Goal: Use online tool/utility: Utilize a website feature to perform a specific function

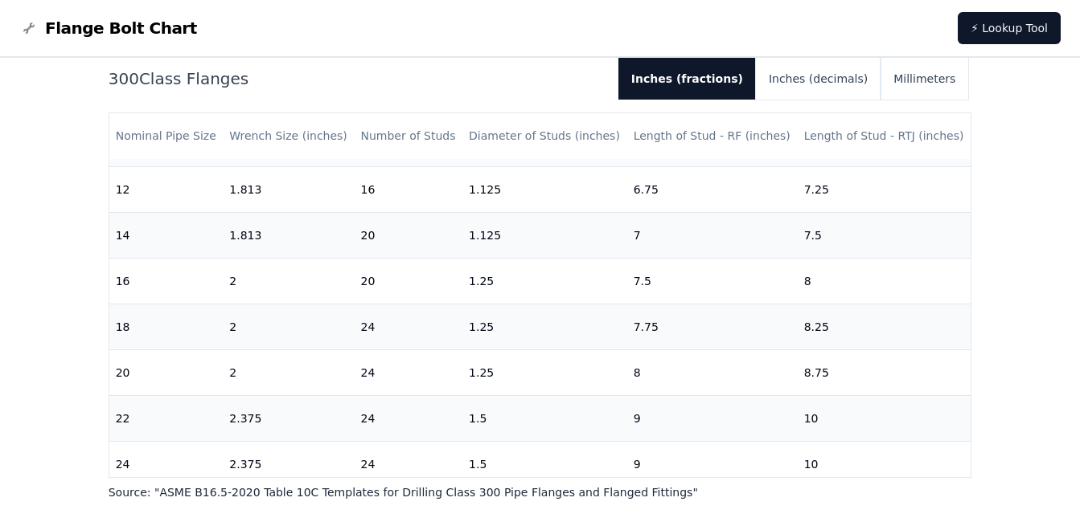
scroll to position [656, 0]
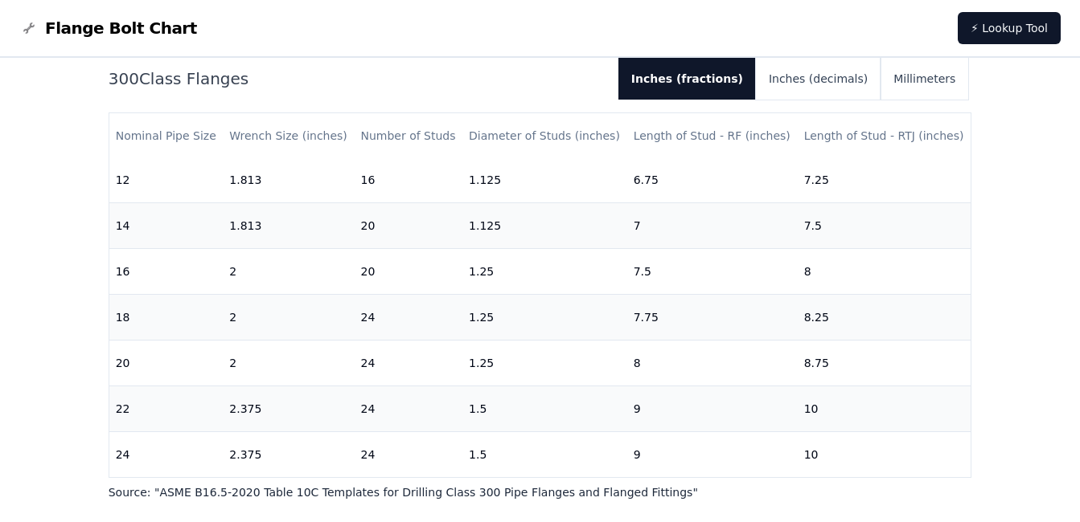
click at [287, 496] on p "Source: " ASME B16.5-2020 Table 10C Templates for Drilling Class 300 Pipe Flang…" at bounding box center [540, 493] width 863 height 16
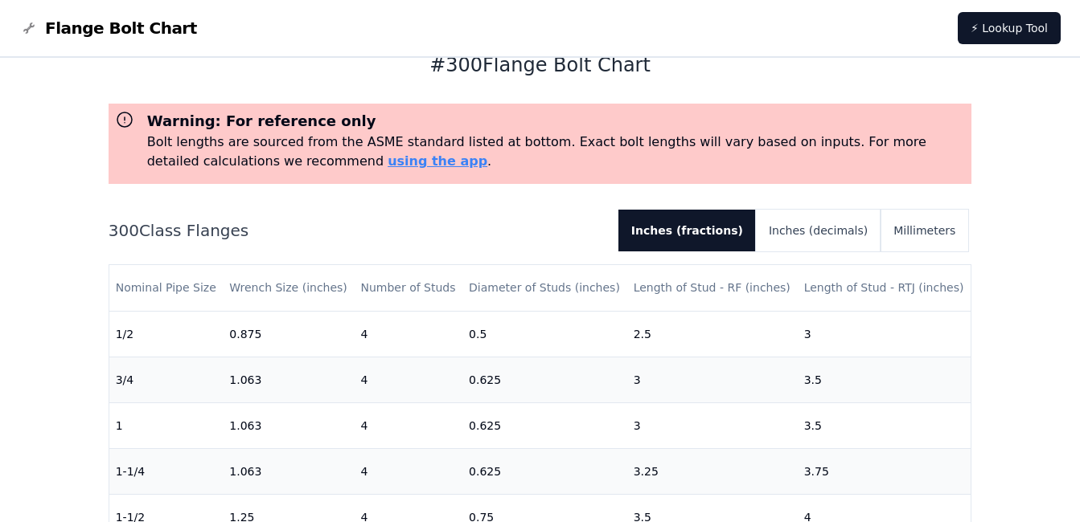
scroll to position [0, 0]
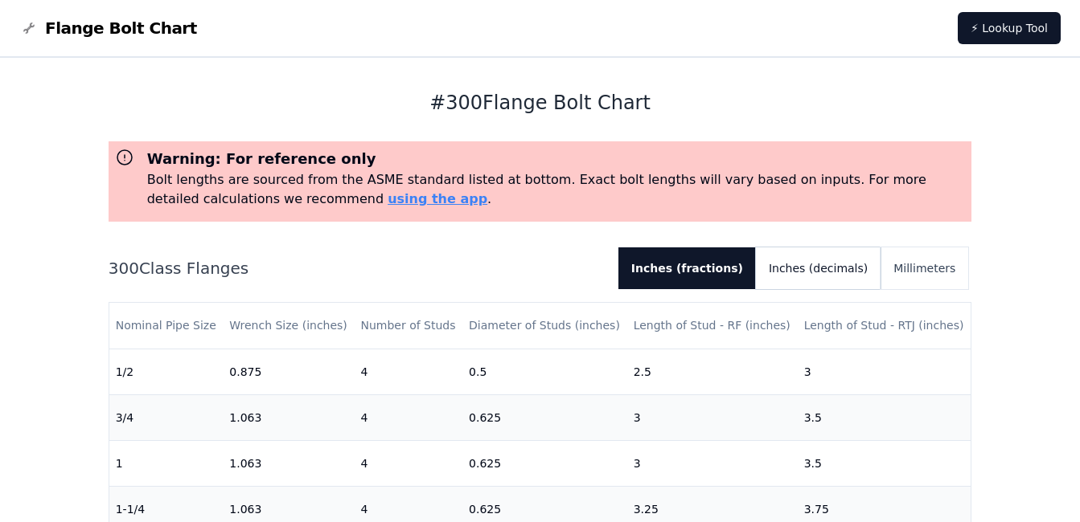
click at [806, 264] on button "Inches (decimals)" at bounding box center [818, 269] width 125 height 42
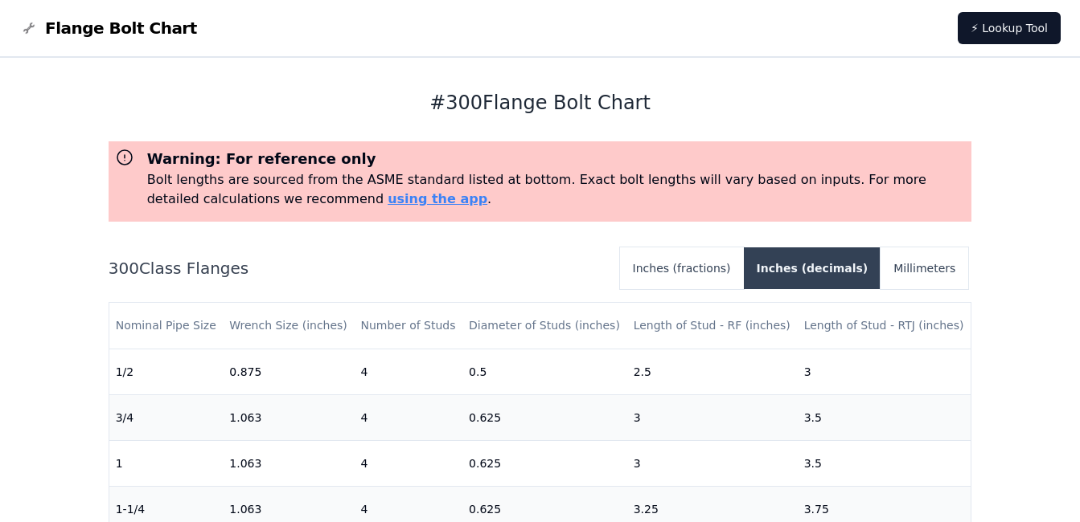
click at [797, 264] on button "Inches (decimals)" at bounding box center [812, 269] width 137 height 42
click at [825, 268] on button "Inches (decimals)" at bounding box center [812, 269] width 137 height 42
click at [824, 268] on button "Inches (decimals)" at bounding box center [812, 269] width 137 height 42
click at [908, 270] on button "Millimeters" at bounding box center [924, 269] width 88 height 42
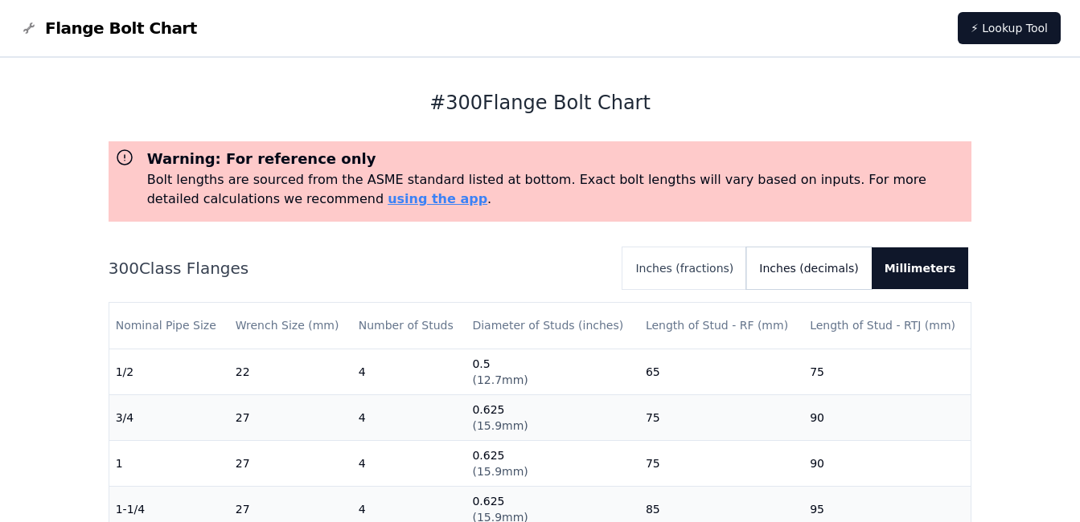
click at [830, 274] on button "Inches (decimals)" at bounding box center [808, 269] width 125 height 42
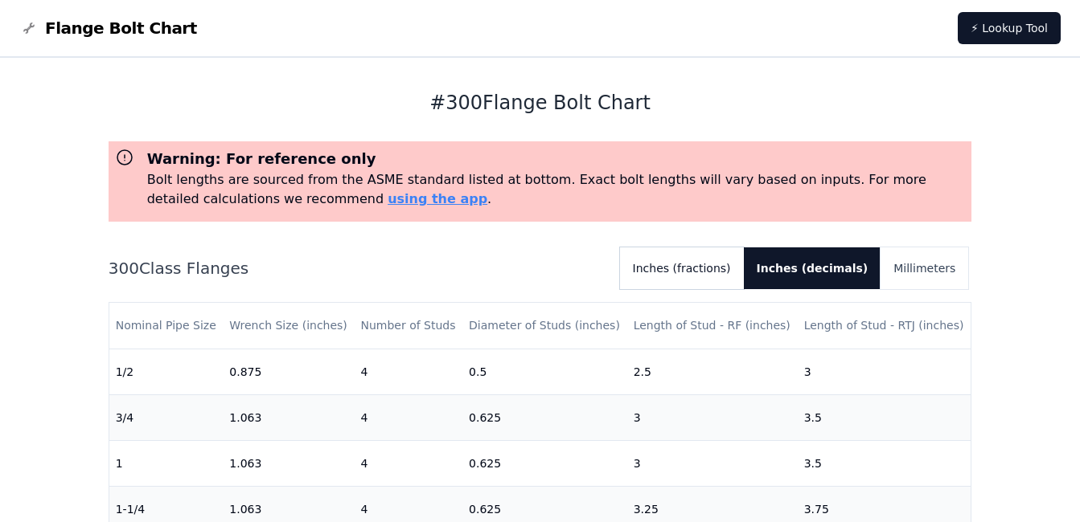
click at [708, 261] on button "Inches (fractions)" at bounding box center [682, 269] width 124 height 42
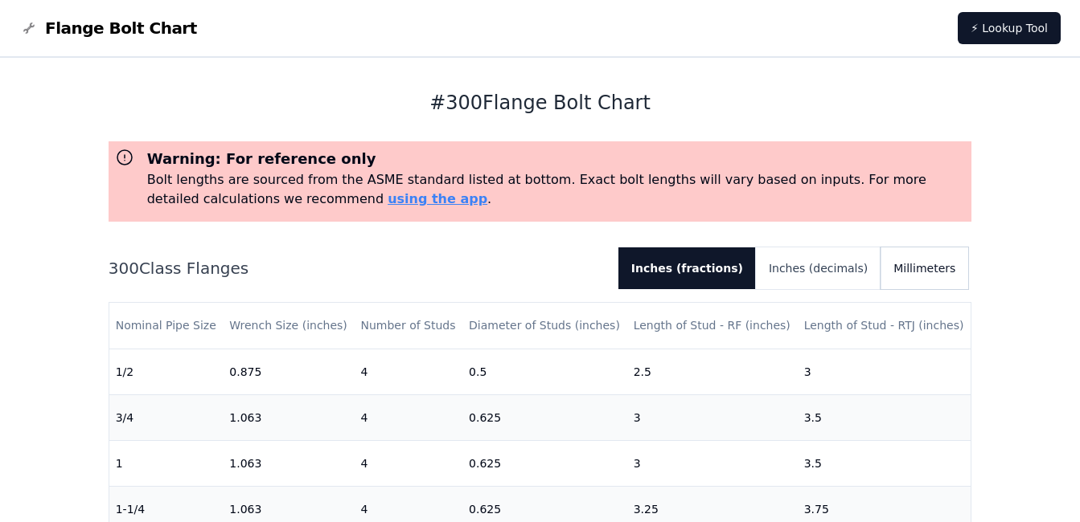
click at [928, 266] on button "Millimeters" at bounding box center [924, 269] width 88 height 42
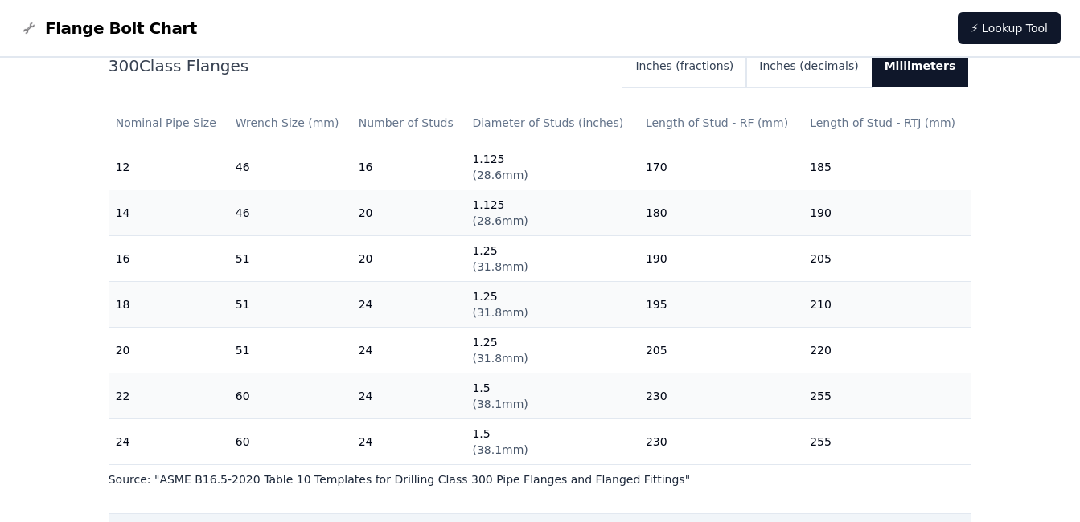
scroll to position [656, 0]
click at [801, 68] on button "Inches (decimals)" at bounding box center [808, 66] width 125 height 42
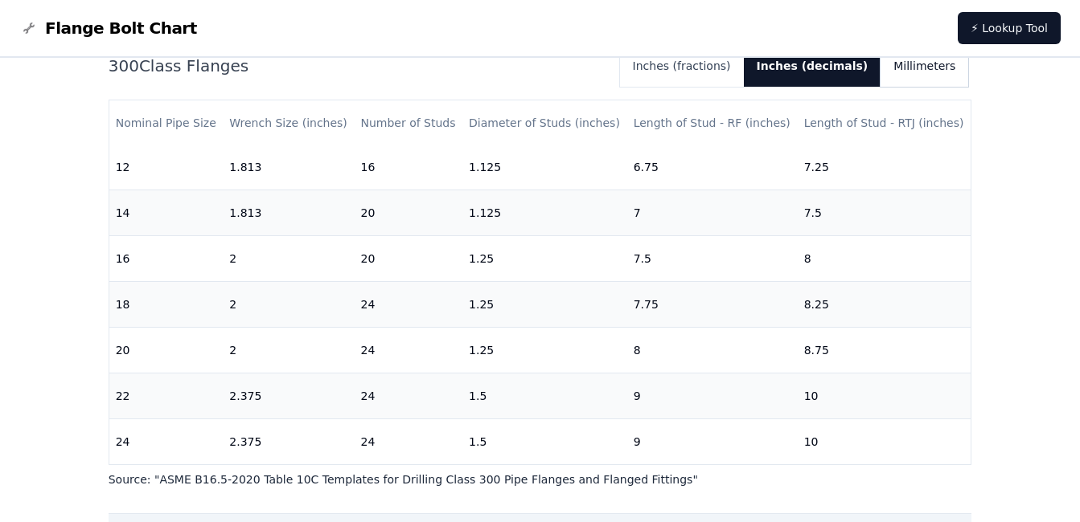
click at [920, 63] on button "Millimeters" at bounding box center [924, 66] width 88 height 42
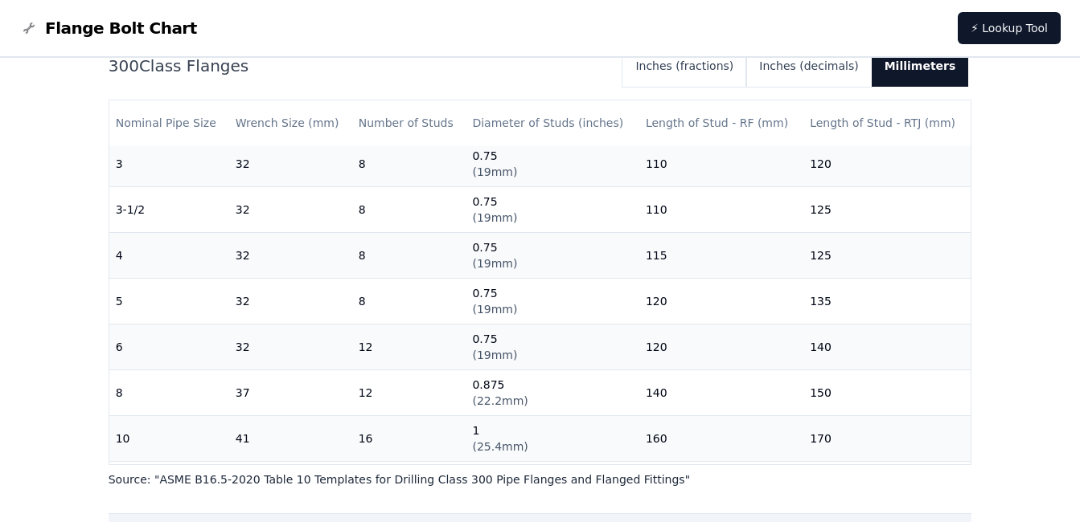
scroll to position [0, 0]
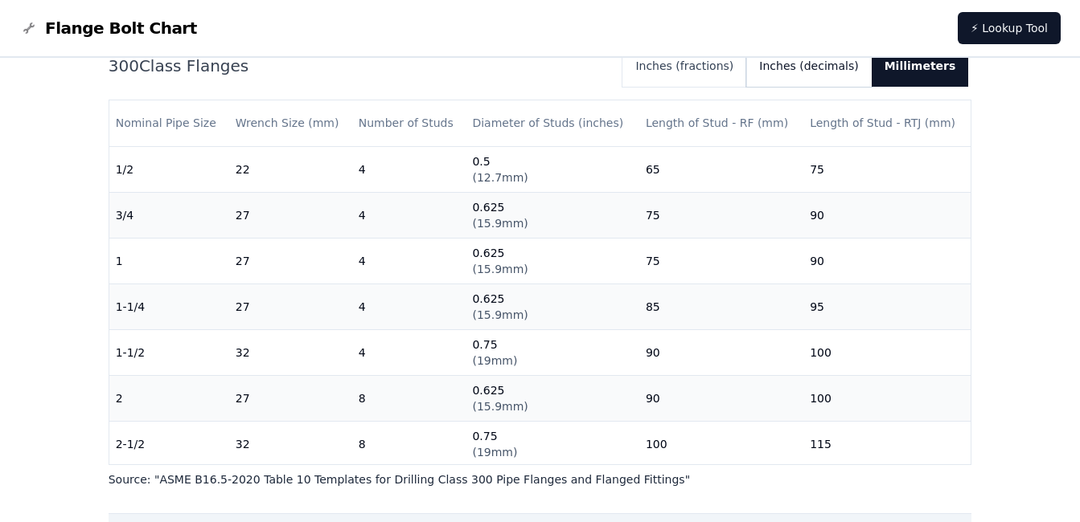
click at [821, 67] on button "Inches (decimals)" at bounding box center [808, 66] width 125 height 42
